Goal: Information Seeking & Learning: Find specific fact

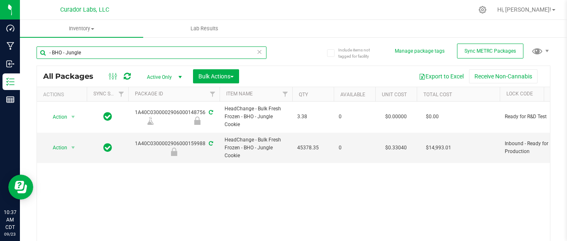
click at [99, 51] on input "- BHO - Jungle" at bounding box center [152, 53] width 230 height 12
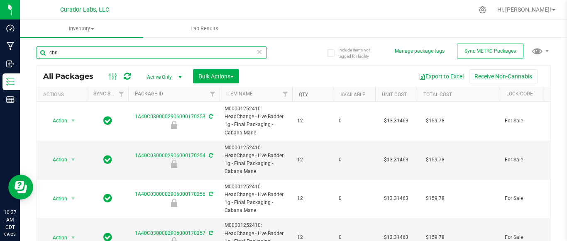
type input "cbn"
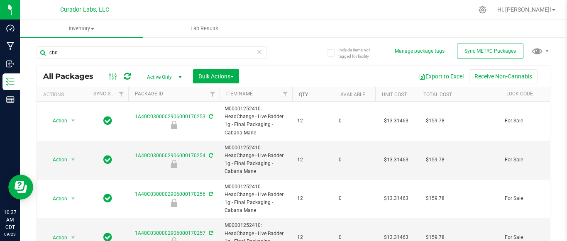
click at [302, 93] on link "Qty" at bounding box center [303, 95] width 9 height 6
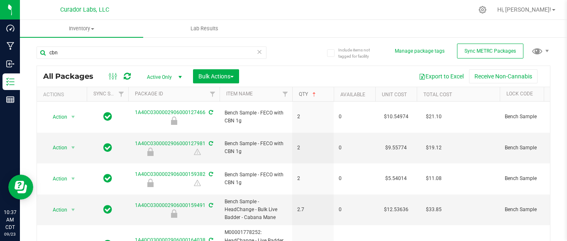
click at [303, 94] on link "Qty" at bounding box center [308, 94] width 19 height 6
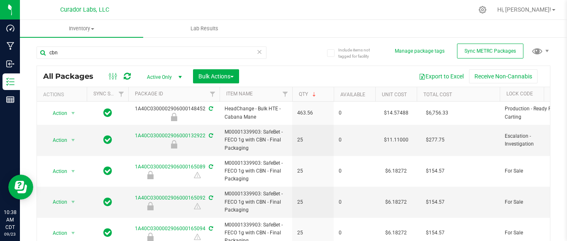
click at [176, 75] on span "select" at bounding box center [180, 77] width 10 height 12
click at [160, 123] on li "All" at bounding box center [162, 127] width 45 height 12
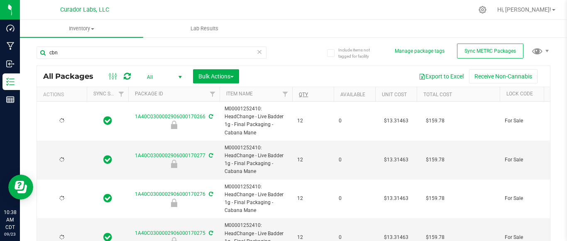
type input "[DATE]"
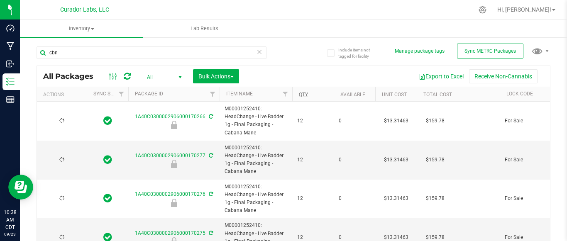
type input "[DATE]"
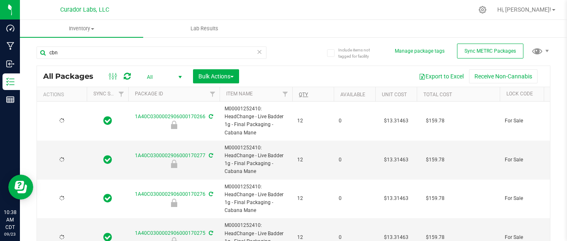
type input "[DATE]"
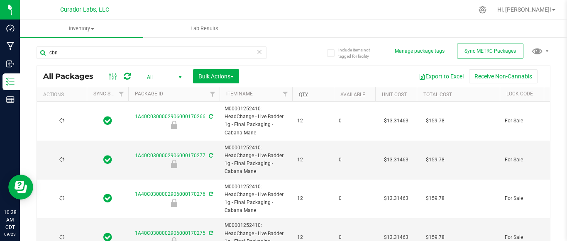
type input "[DATE]"
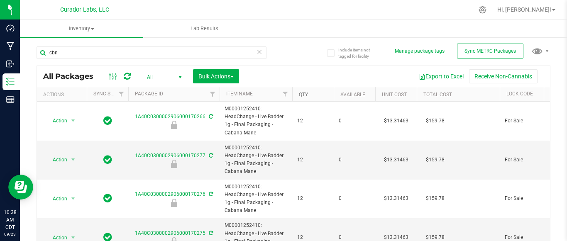
click at [302, 95] on link "Qty" at bounding box center [303, 95] width 9 height 6
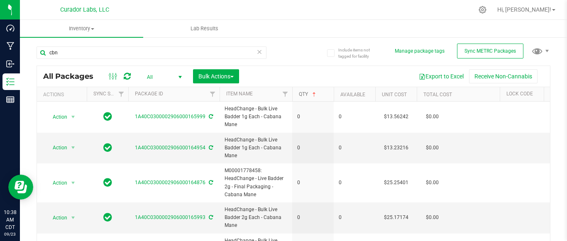
click at [303, 94] on link "Qty" at bounding box center [308, 94] width 19 height 6
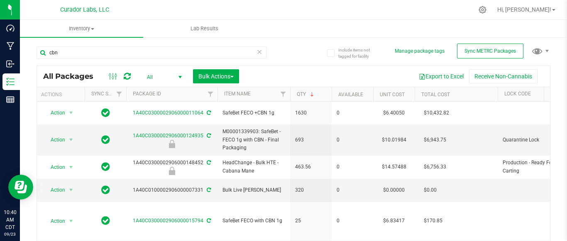
drag, startPoint x: 180, startPoint y: 77, endPoint x: 149, endPoint y: 61, distance: 35.3
drag, startPoint x: 149, startPoint y: 61, endPoint x: 100, endPoint y: 59, distance: 48.6
click at [100, 59] on div "cbn" at bounding box center [152, 56] width 230 height 19
click at [181, 76] on span "select" at bounding box center [180, 77] width 7 height 7
click at [170, 91] on li "Active Only" at bounding box center [162, 90] width 45 height 12
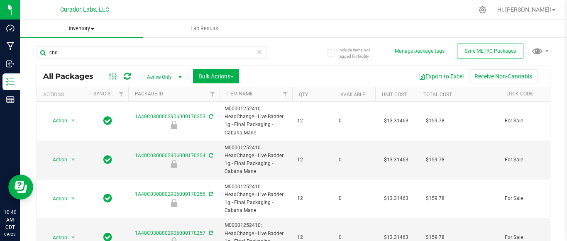
click at [86, 27] on span "Inventory" at bounding box center [81, 28] width 123 height 7
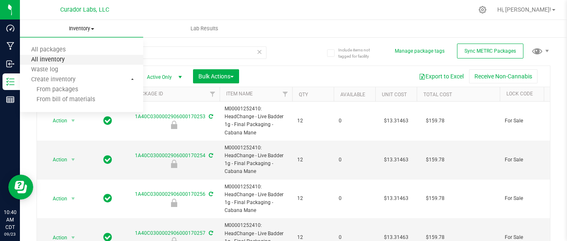
click at [65, 57] on span "All inventory" at bounding box center [48, 59] width 56 height 7
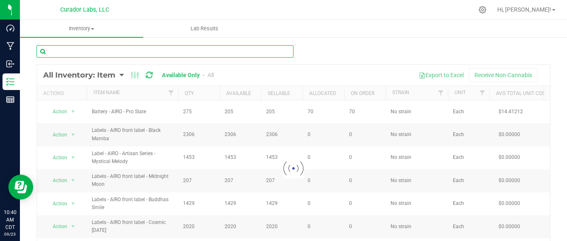
click at [66, 50] on input "text" at bounding box center [165, 51] width 257 height 12
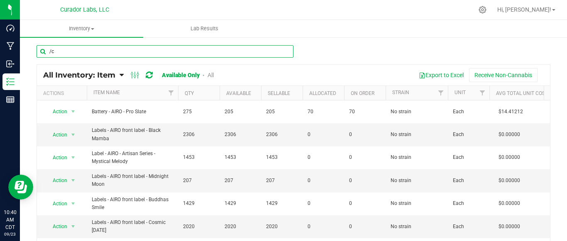
type input "/"
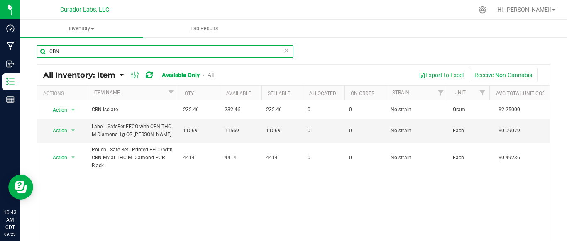
type input "CBN"
